Goal: Obtain resource: Obtain resource

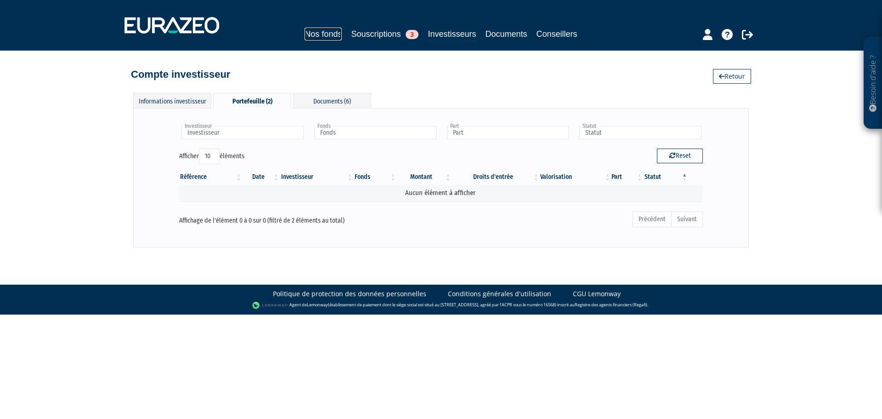
click at [327, 29] on link "Nos fonds" at bounding box center [323, 34] width 37 height 13
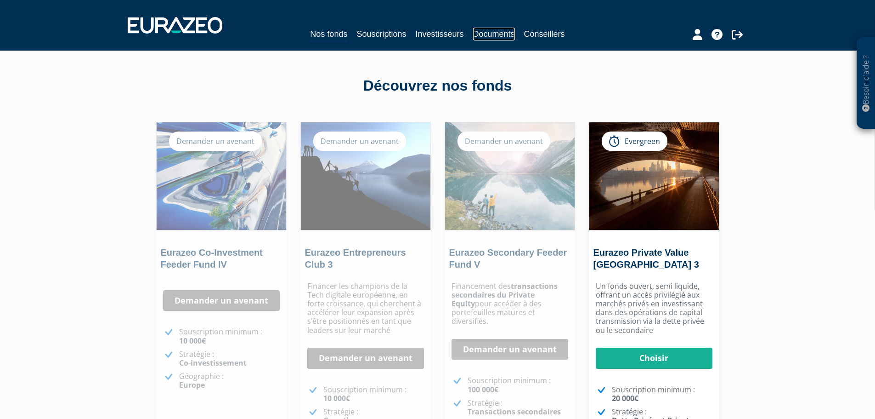
click at [501, 33] on link "Documents" at bounding box center [494, 34] width 42 height 13
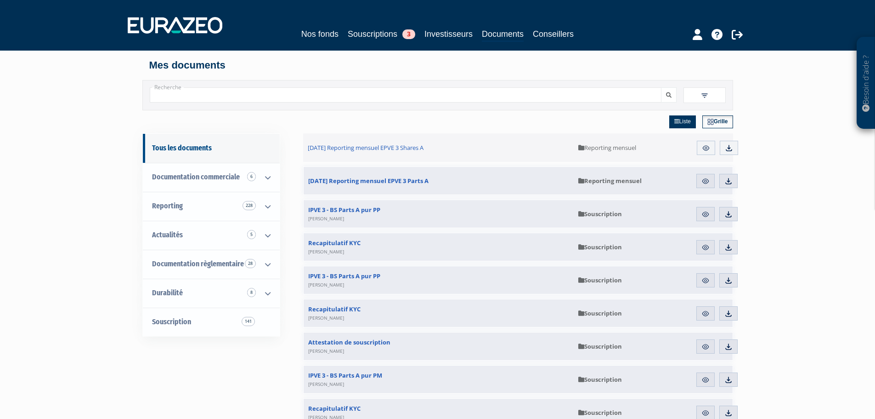
click at [701, 96] on img at bounding box center [705, 95] width 8 height 8
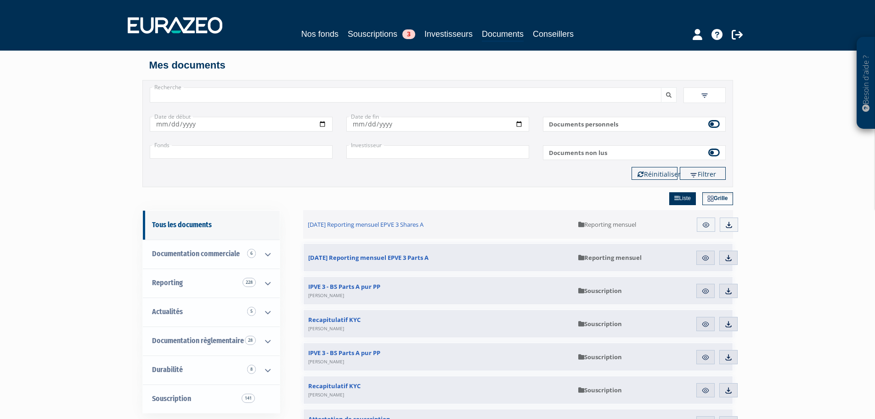
click at [308, 152] on input "text" at bounding box center [241, 151] width 183 height 13
type input "+"
paste input "Idinvest Dette Privée"
type input "Idinvest Dette Privée"
click at [661, 87] on button "submit" at bounding box center [669, 94] width 16 height 15
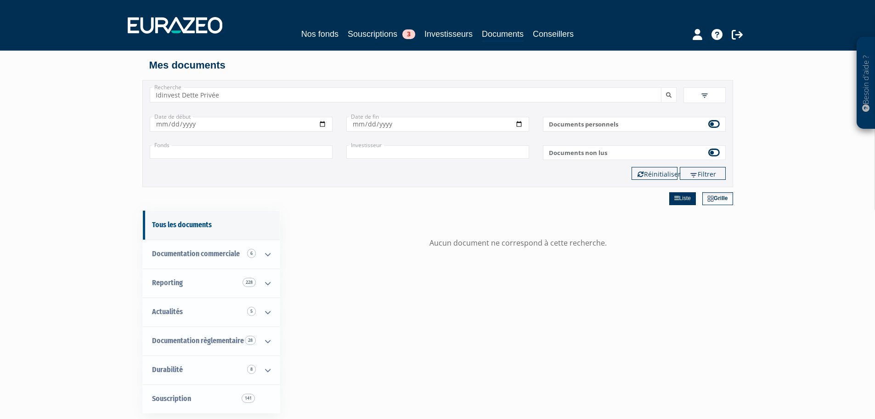
drag, startPoint x: 252, startPoint y: 92, endPoint x: -8, endPoint y: 92, distance: 260.5
click at [0, 92] on html "Besoin d'aide ? × J'ai besoin d'aide Si vous avez une question à propos du fonc…" at bounding box center [437, 351] width 875 height 703
paste input "IDInvest Partners"
type input "IDInvest Partners"
click at [661, 87] on button "submit" at bounding box center [669, 94] width 16 height 15
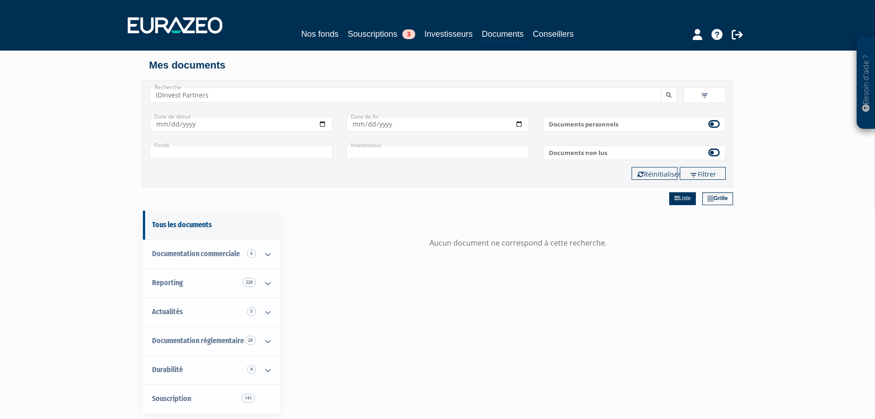
drag, startPoint x: 239, startPoint y: 93, endPoint x: 92, endPoint y: 94, distance: 146.6
click at [92, 94] on div "Besoin d'aide ? × J'ai besoin d'aide Si vous avez une question à propos du fonc…" at bounding box center [437, 318] width 875 height 637
paste input "FR0013242526"
type input "FR0013242526"
click at [661, 87] on button "submit" at bounding box center [669, 94] width 16 height 15
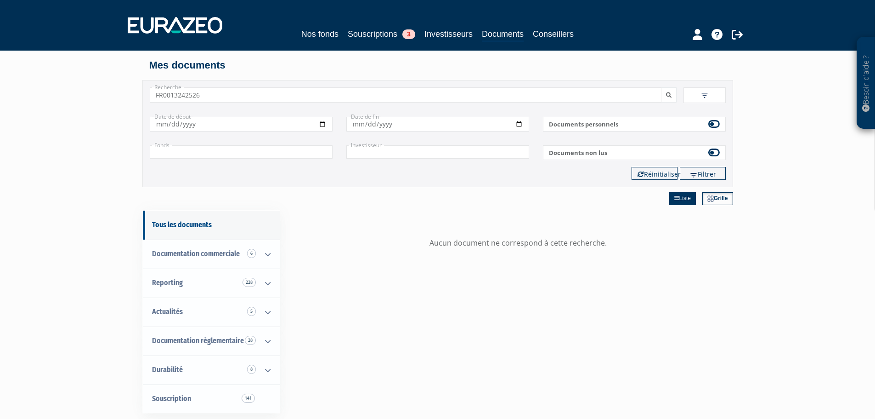
drag, startPoint x: 232, startPoint y: 90, endPoint x: 19, endPoint y: 100, distance: 213.0
click at [19, 100] on div "Besoin d'aide ? × J'ai besoin d'aide Si vous avez une question à propos du fonc…" at bounding box center [437, 318] width 875 height 637
click at [190, 253] on span "Documentation commerciale 6" at bounding box center [196, 253] width 88 height 9
